Goal: Task Accomplishment & Management: Manage account settings

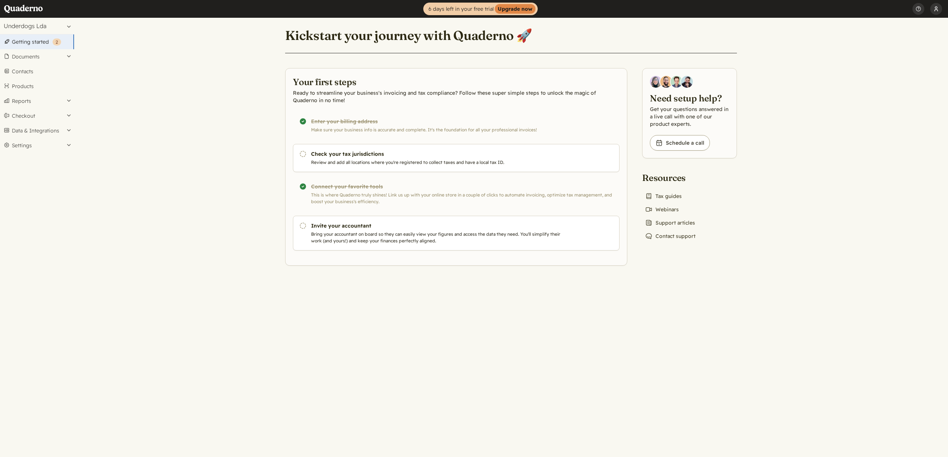
click at [933, 11] on button "[PERSON_NAME]" at bounding box center [936, 9] width 12 height 18
click at [913, 22] on link "Profile" at bounding box center [890, 26] width 103 height 13
